Goal: Find specific page/section: Find specific page/section

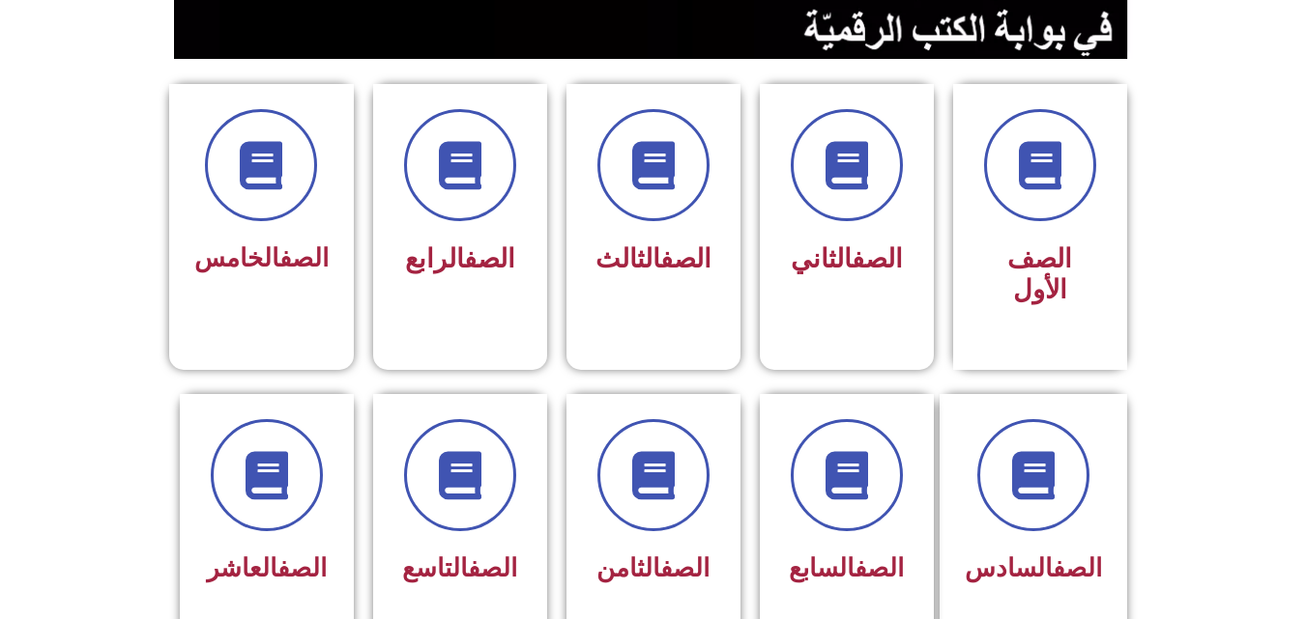
scroll to position [451, 0]
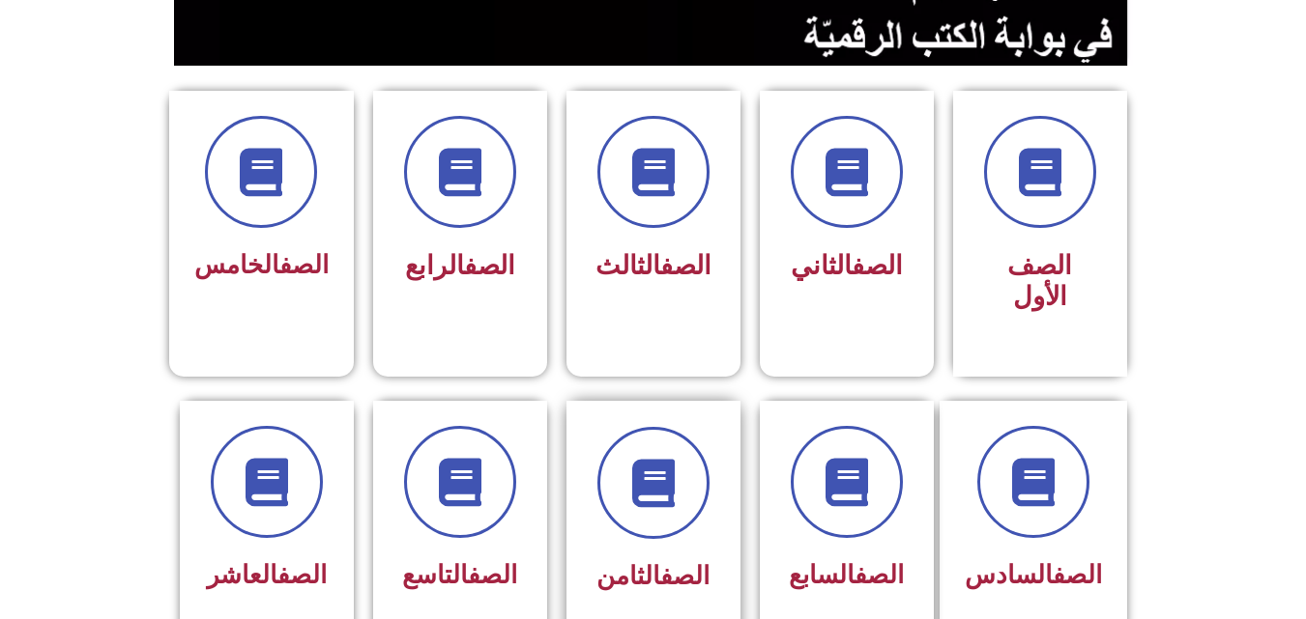
click at [616, 561] on span "الصف الثامن" at bounding box center [652, 575] width 113 height 29
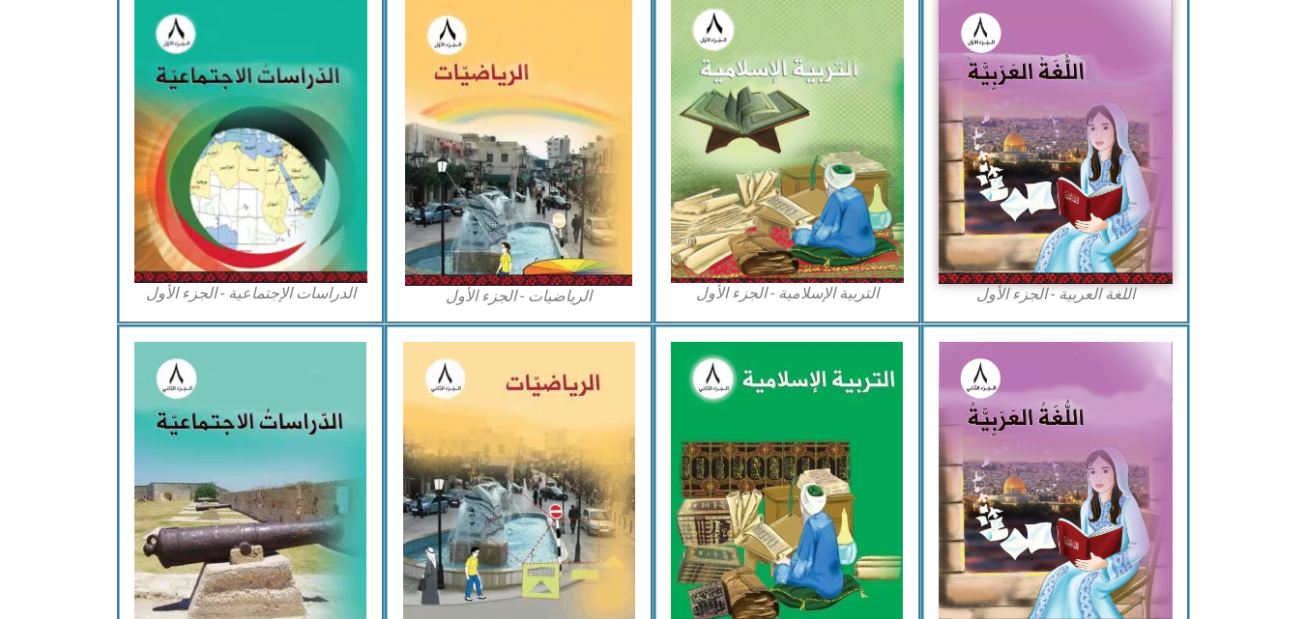
scroll to position [627, 0]
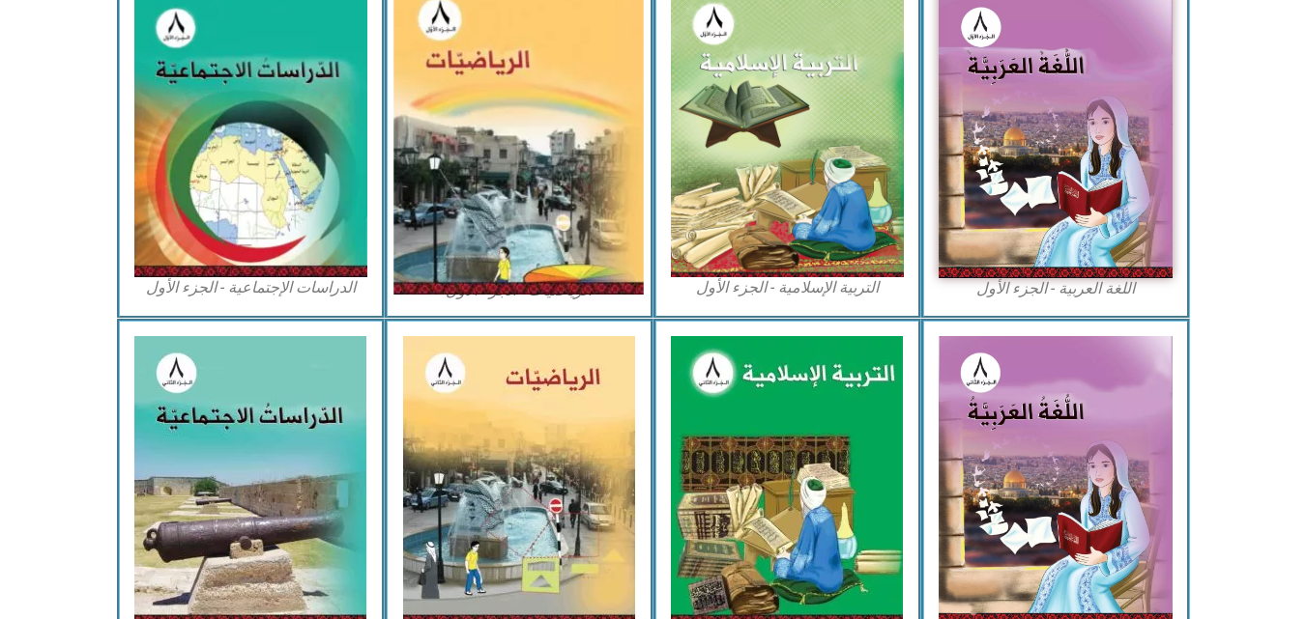
click at [536, 182] on img at bounding box center [519, 135] width 250 height 319
click at [543, 178] on img at bounding box center [519, 135] width 250 height 319
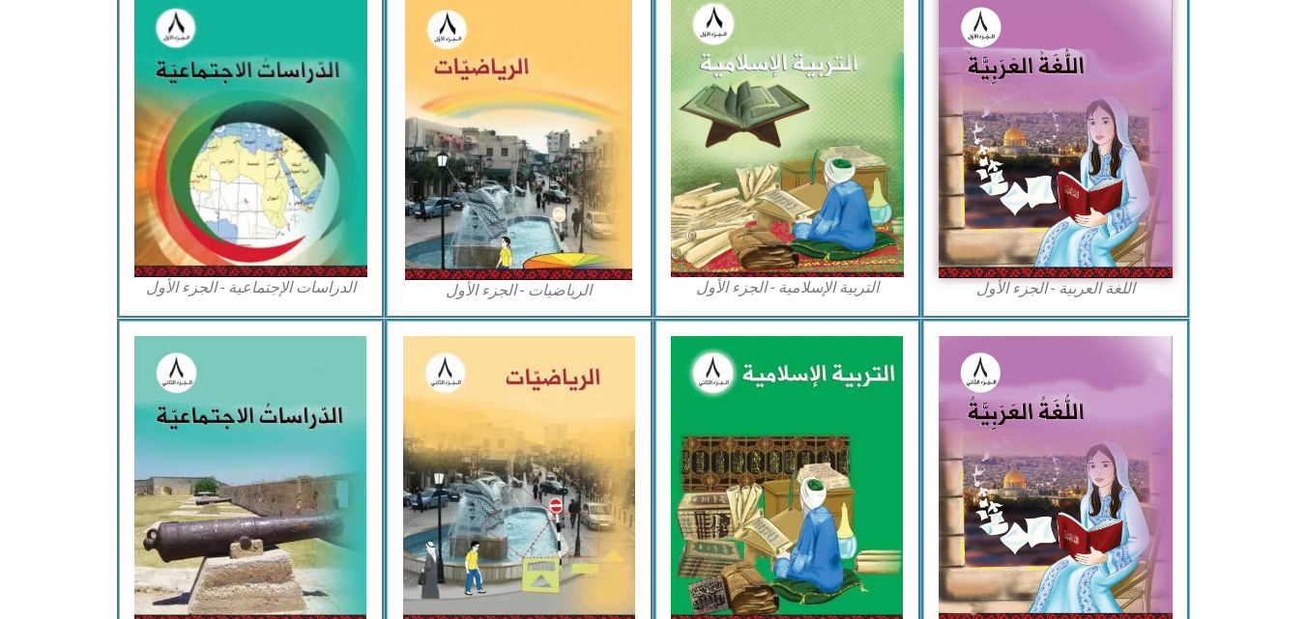
click at [520, 302] on figcaption "الرياضيات - الجزء الأول​" at bounding box center [519, 290] width 234 height 21
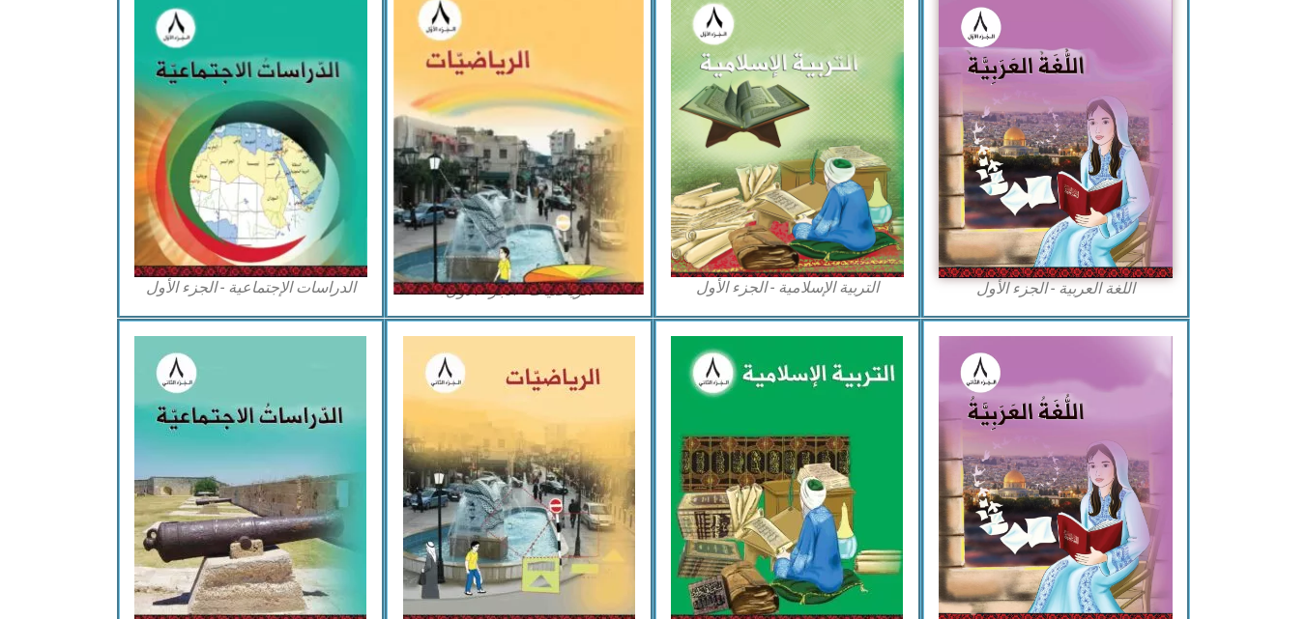
click at [503, 272] on img at bounding box center [519, 135] width 250 height 319
drag, startPoint x: 503, startPoint y: 272, endPoint x: 602, endPoint y: 178, distance: 136.7
click at [602, 178] on img at bounding box center [519, 135] width 250 height 319
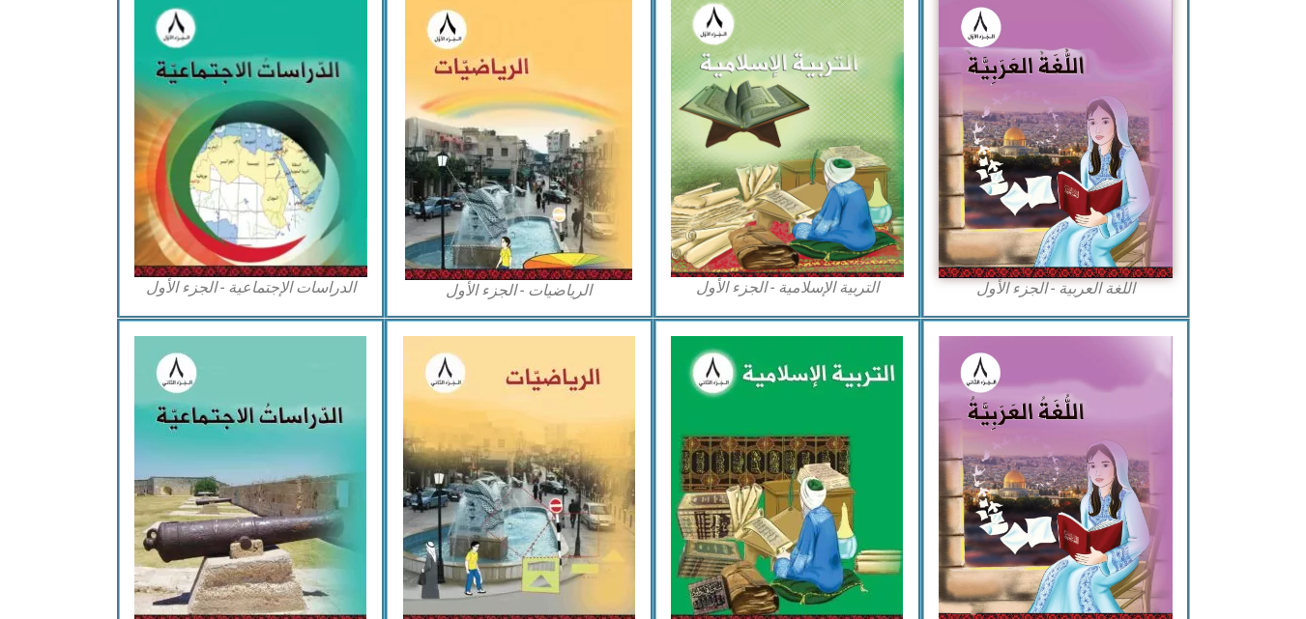
click at [532, 300] on figcaption "الرياضيات - الجزء الأول​" at bounding box center [519, 290] width 234 height 21
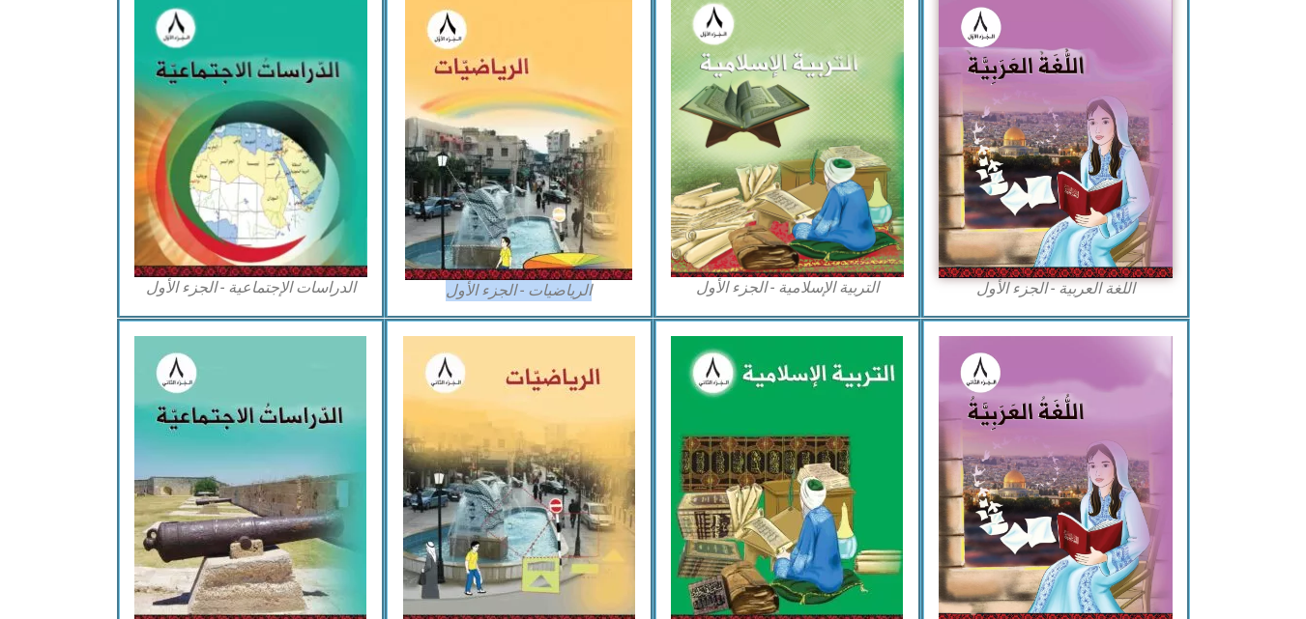
click at [532, 300] on figcaption "الرياضيات - الجزء الأول​" at bounding box center [519, 290] width 234 height 21
drag, startPoint x: 532, startPoint y: 300, endPoint x: 501, endPoint y: 296, distance: 32.1
click at [501, 296] on figcaption "الرياضيات - الجزء الأول​" at bounding box center [519, 290] width 234 height 21
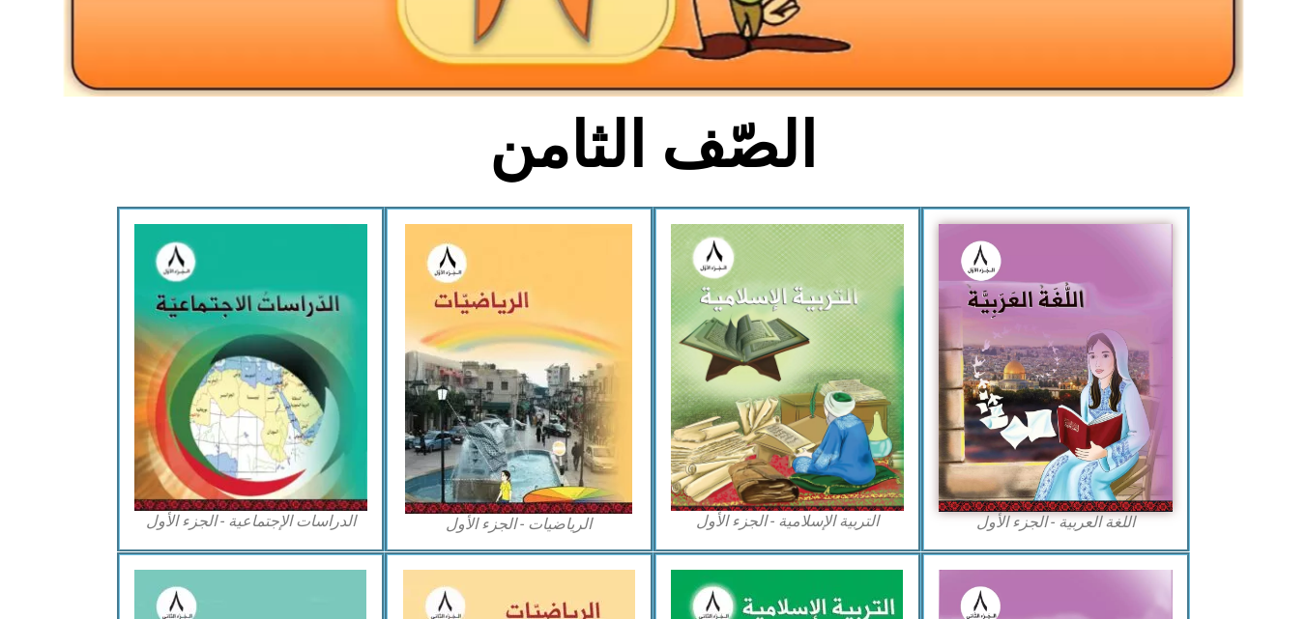
scroll to position [237, 0]
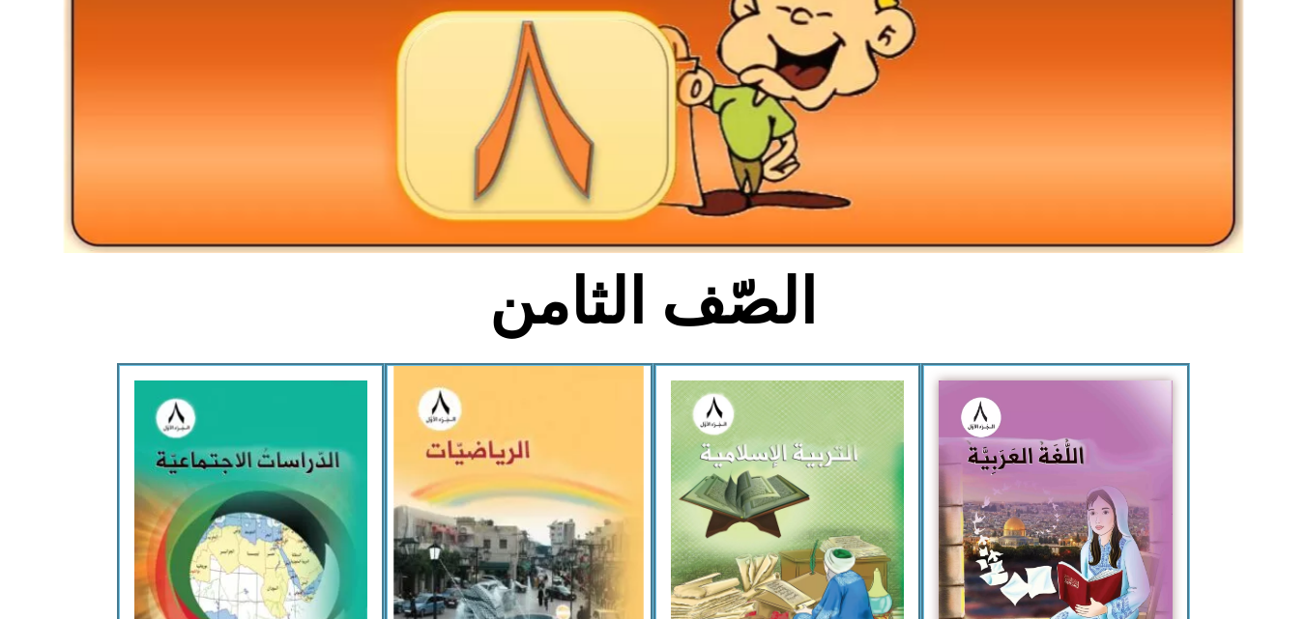
click at [533, 431] on img at bounding box center [519, 525] width 250 height 319
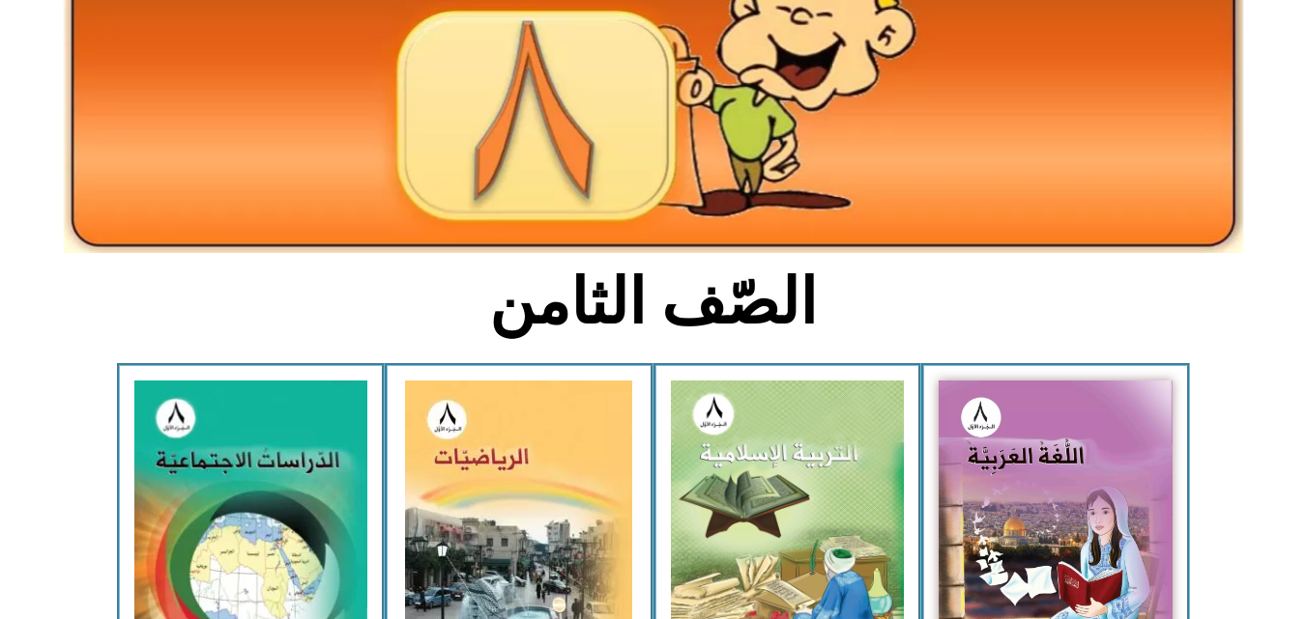
drag, startPoint x: 533, startPoint y: 431, endPoint x: 709, endPoint y: 268, distance: 240.0
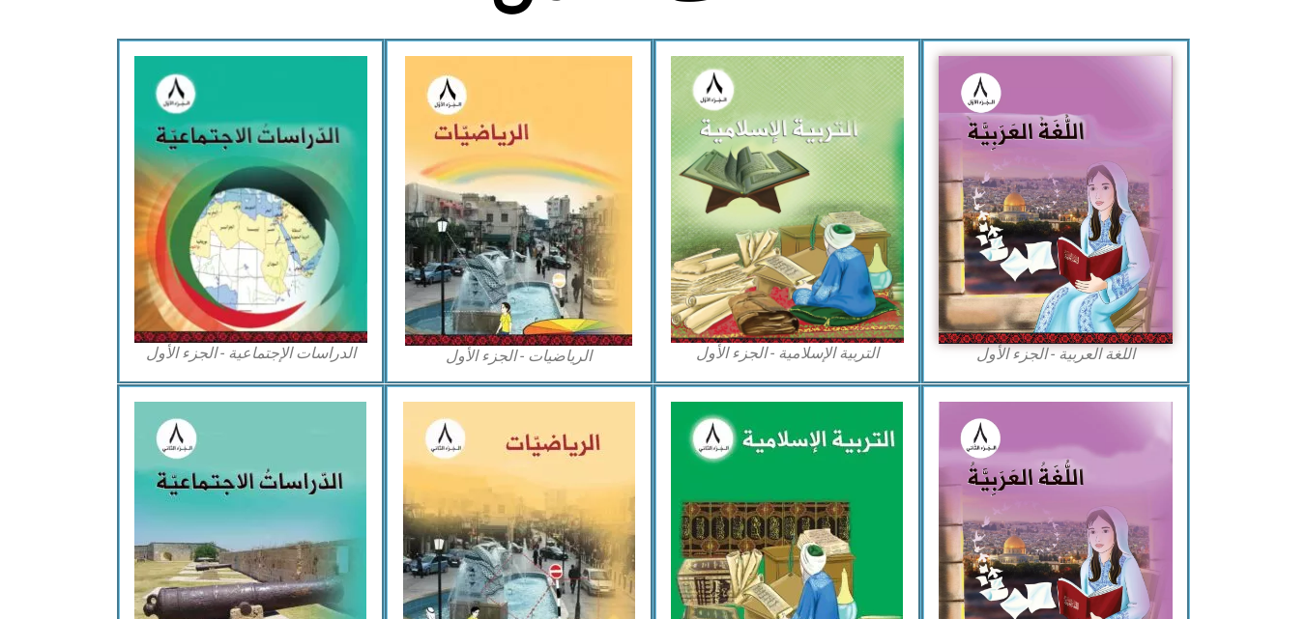
scroll to position [650, 0]
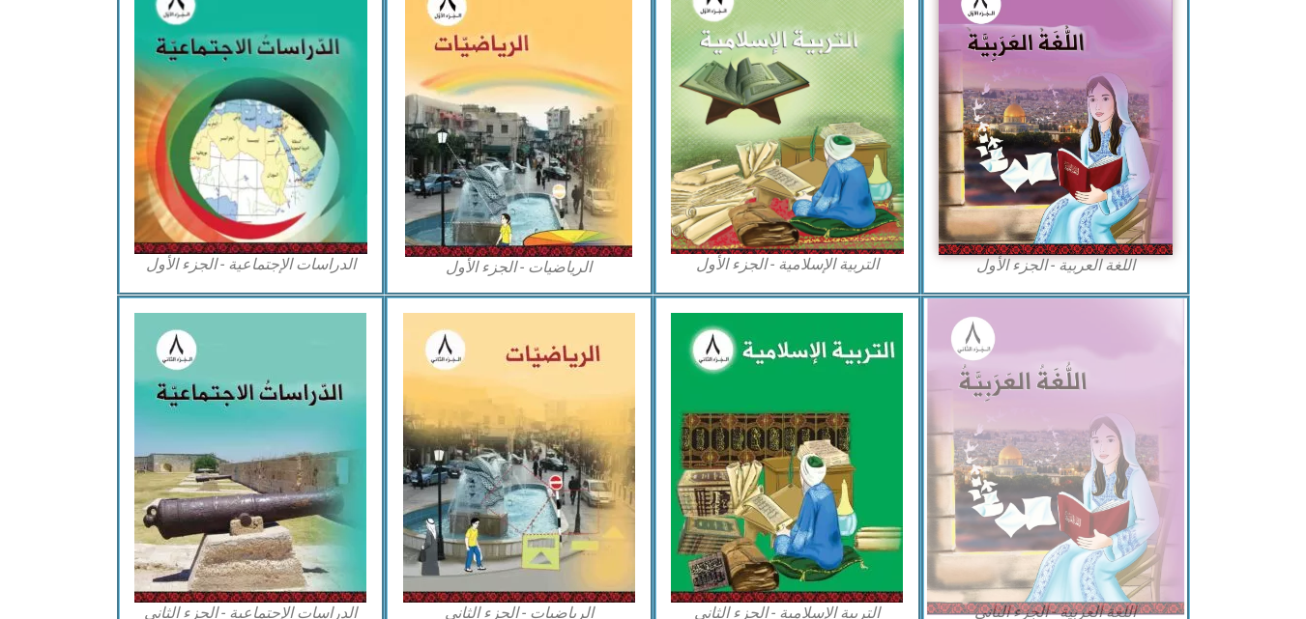
click at [953, 327] on img at bounding box center [1055, 457] width 257 height 317
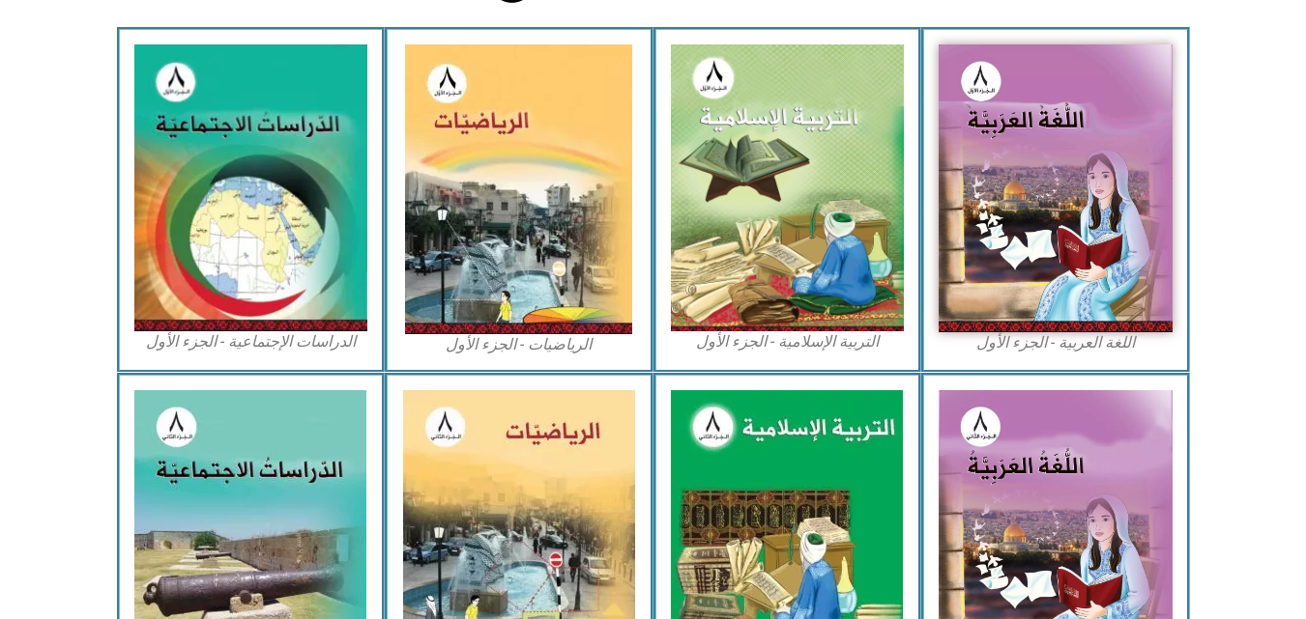
scroll to position [0, 0]
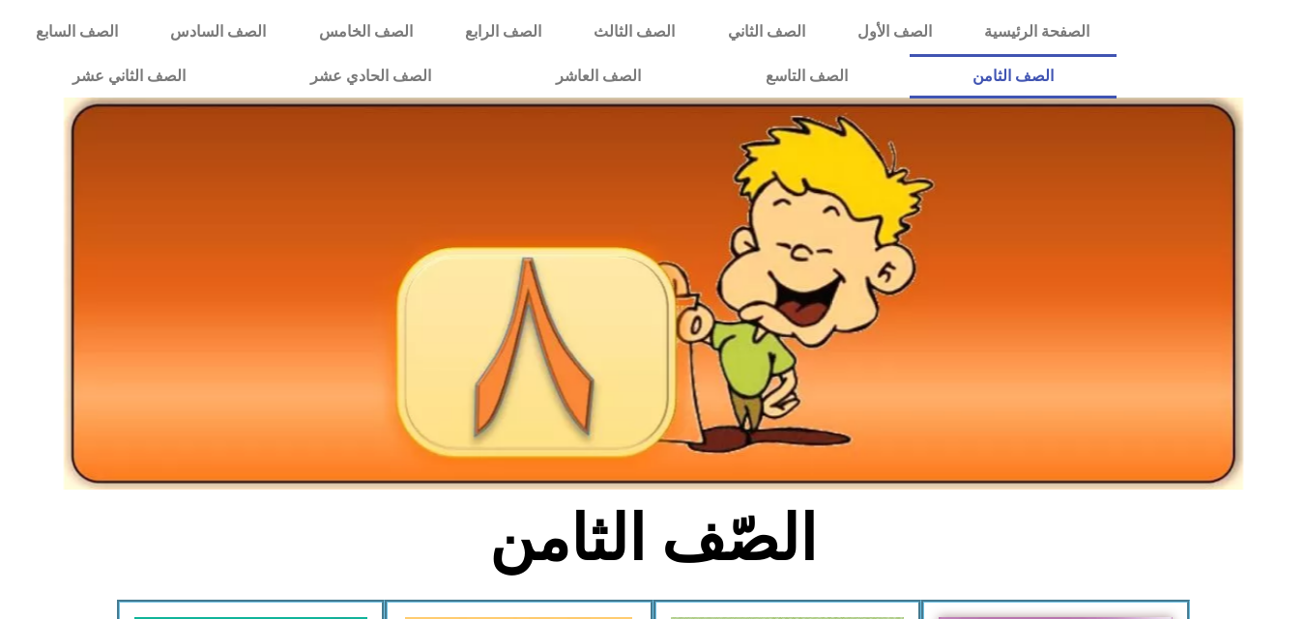
click at [909, 54] on link "الصف الثامن" at bounding box center [1012, 76] width 206 height 44
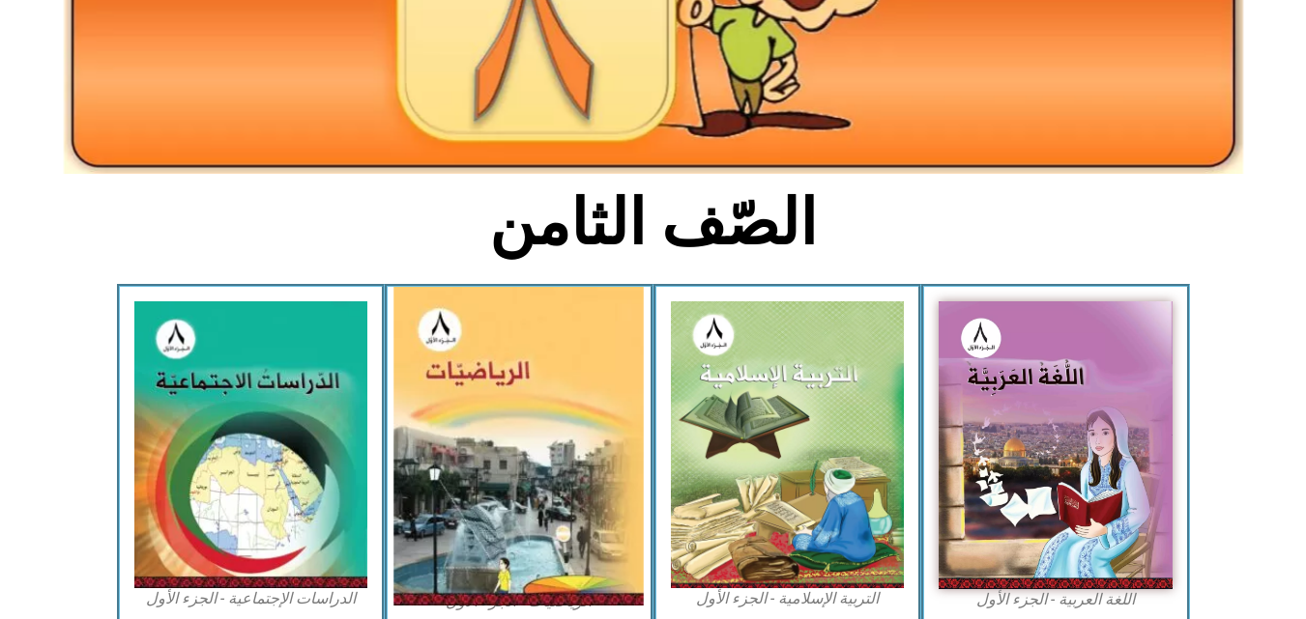
click at [496, 408] on img at bounding box center [519, 446] width 250 height 319
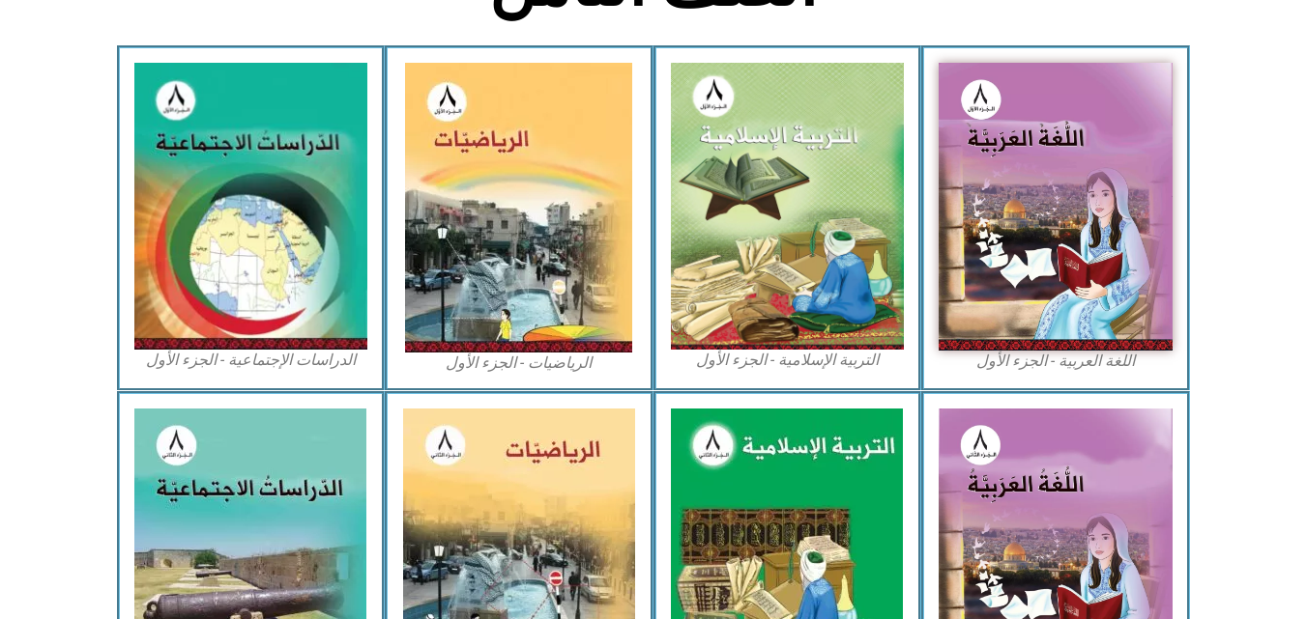
scroll to position [475, 0]
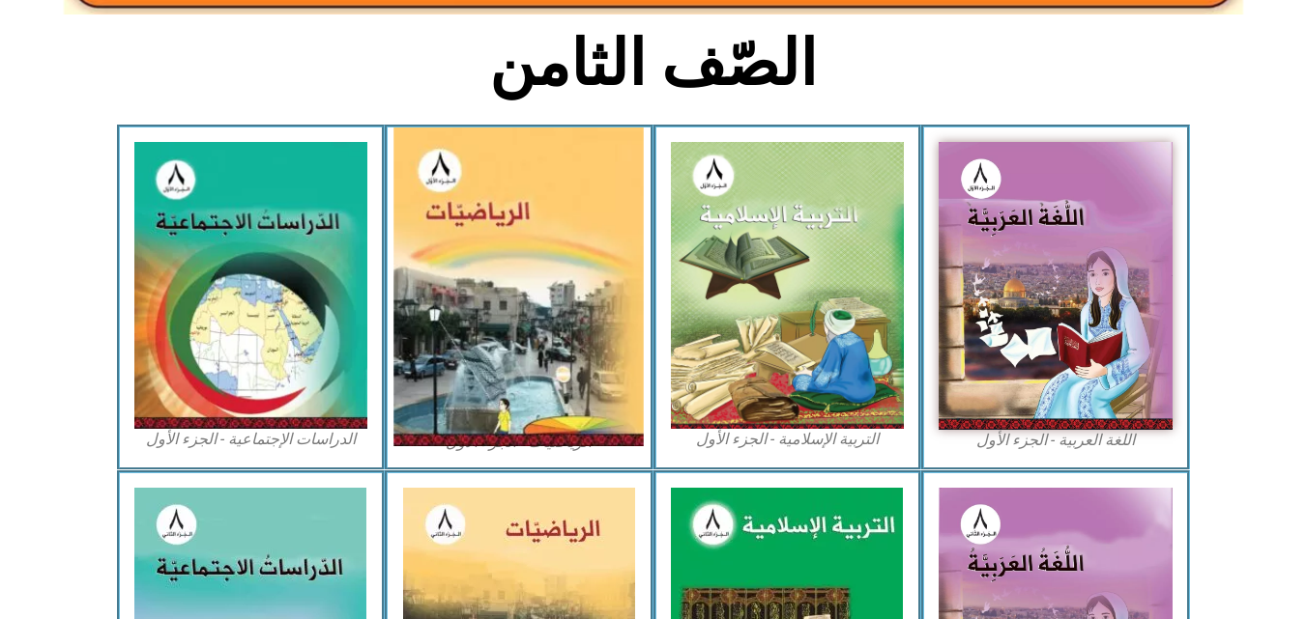
click at [471, 271] on img at bounding box center [519, 287] width 250 height 319
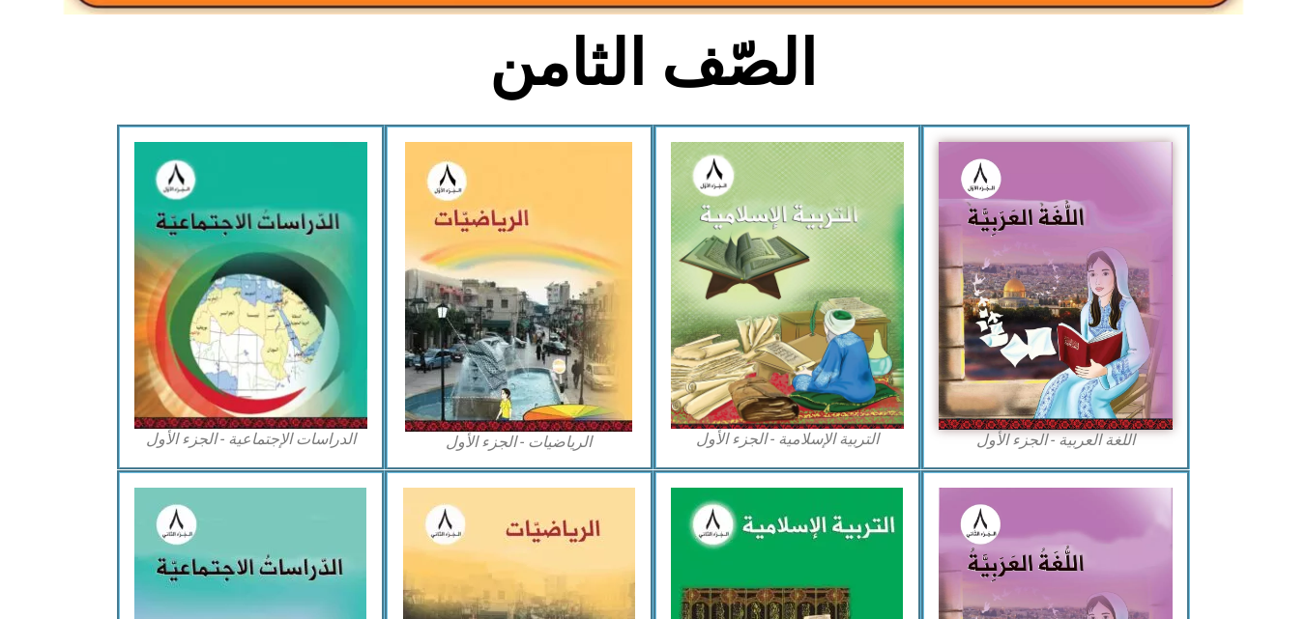
drag, startPoint x: 1188, startPoint y: 216, endPoint x: 1270, endPoint y: 158, distance: 100.0
click at [1270, 158] on section "اللغة العربية - الجزء الأول​ التربية [DEMOGRAPHIC_DATA] - الجزء الأول الرياضيات…" at bounding box center [653, 298] width 1306 height 346
